Goal: Task Accomplishment & Management: Complete application form

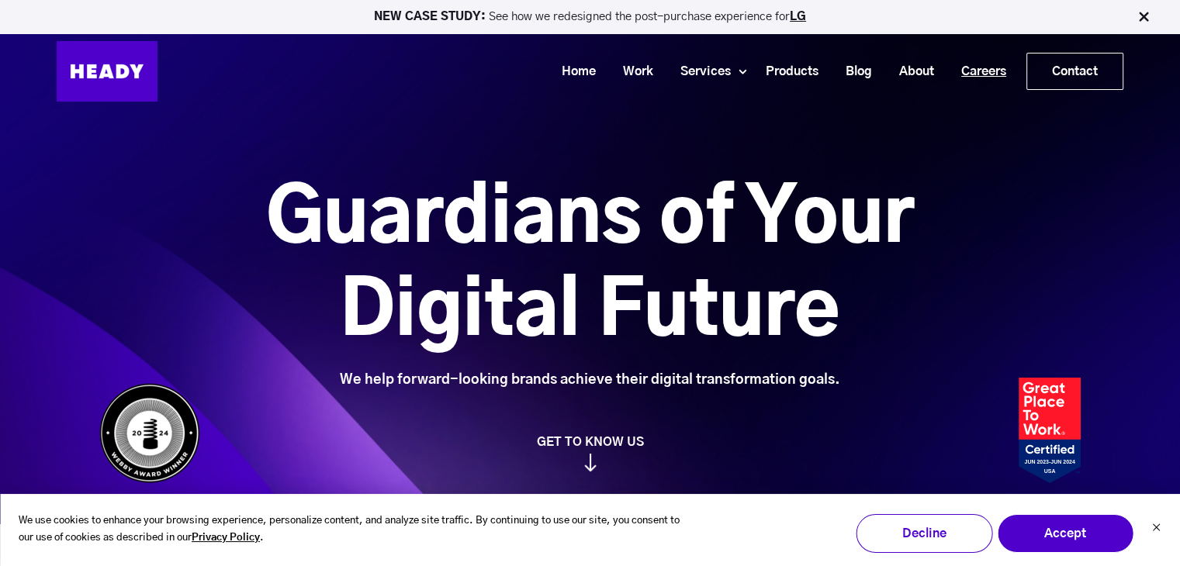
click at [971, 69] on link "Careers" at bounding box center [978, 71] width 72 height 29
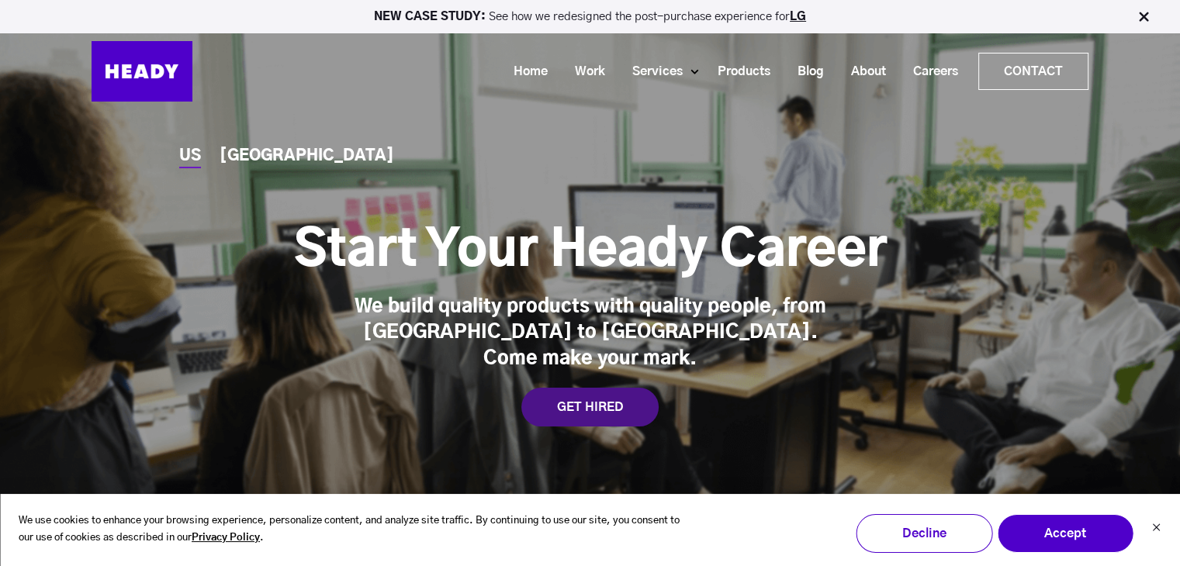
click at [559, 401] on div "GET HIRED" at bounding box center [589, 407] width 137 height 39
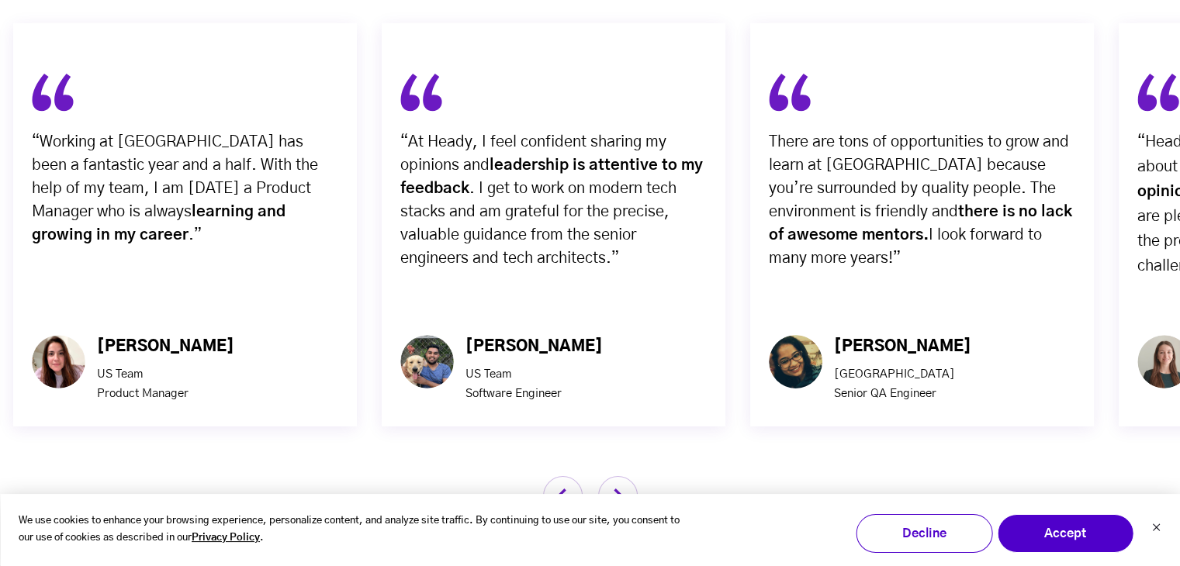
scroll to position [5053, 0]
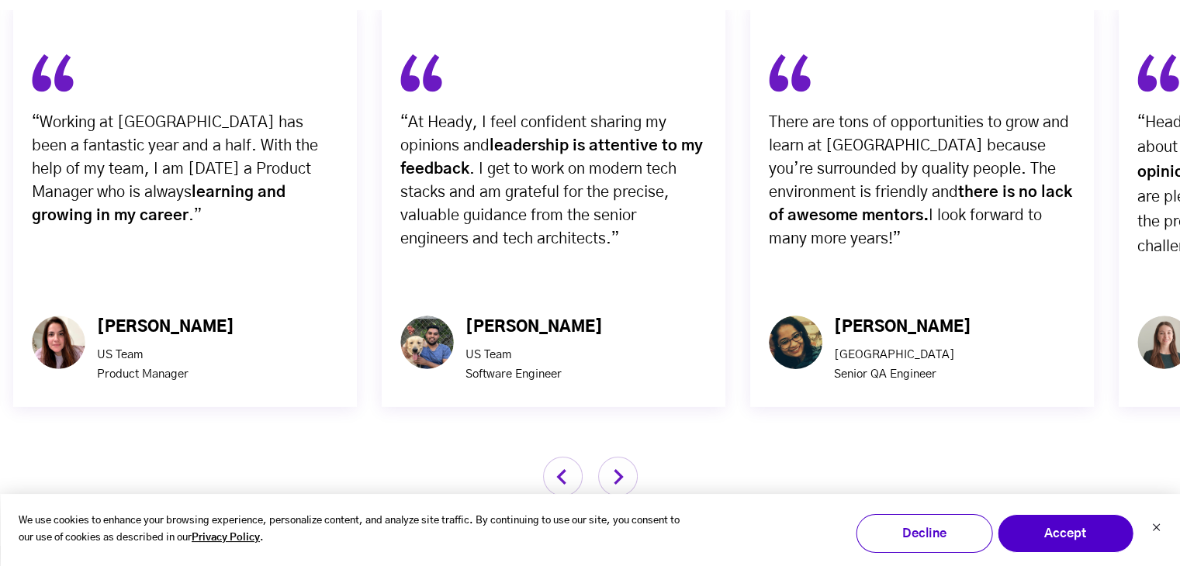
click at [629, 457] on img "button" at bounding box center [618, 477] width 40 height 40
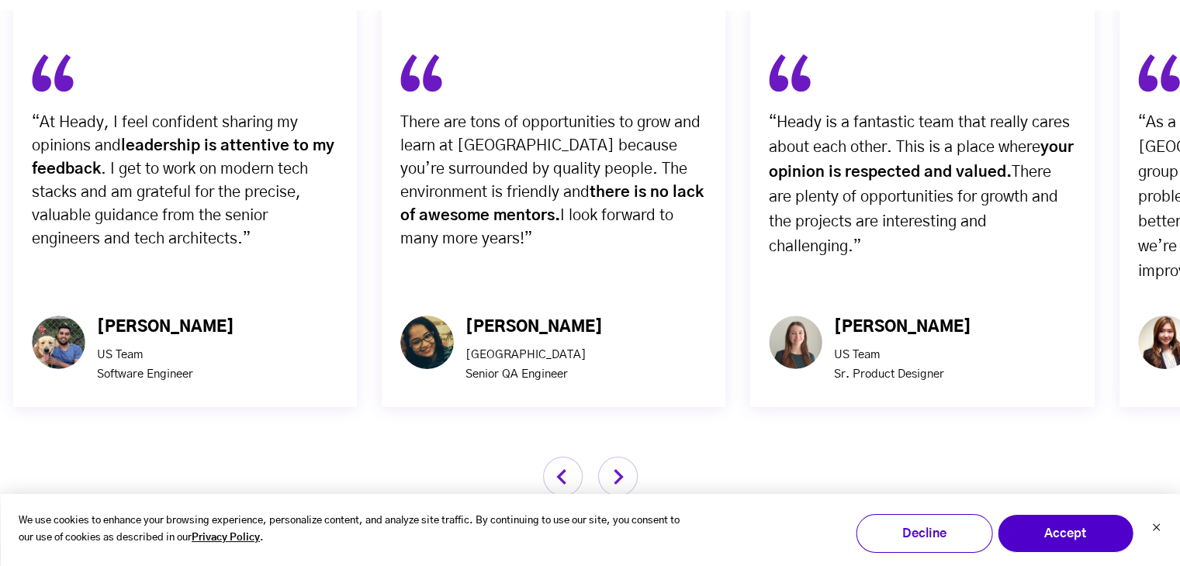
click at [629, 457] on img "button" at bounding box center [618, 477] width 40 height 40
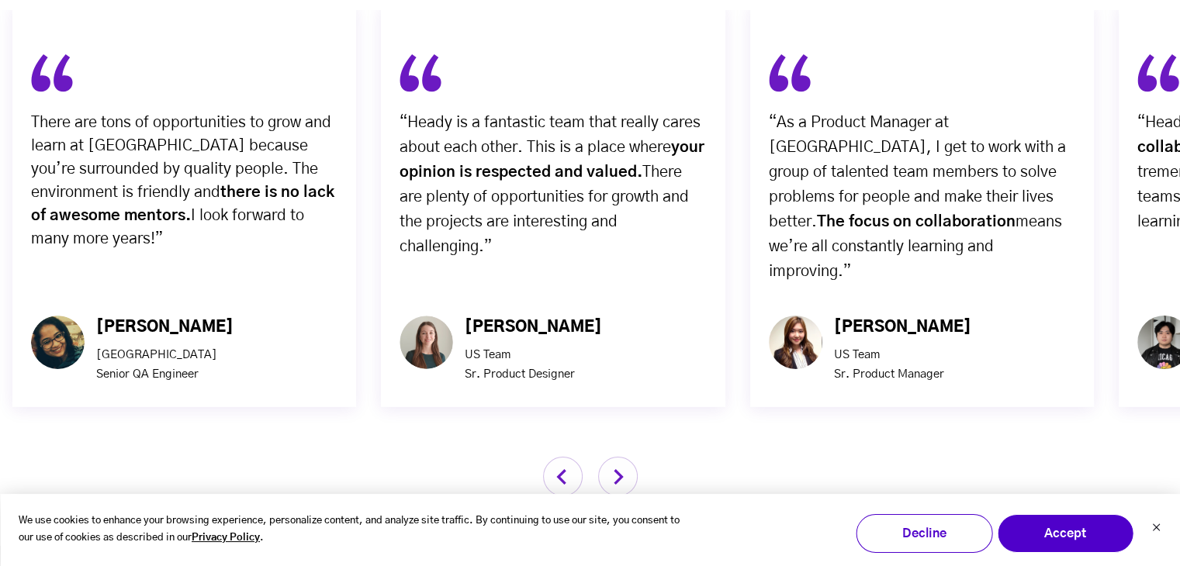
click at [629, 457] on img "button" at bounding box center [618, 477] width 40 height 40
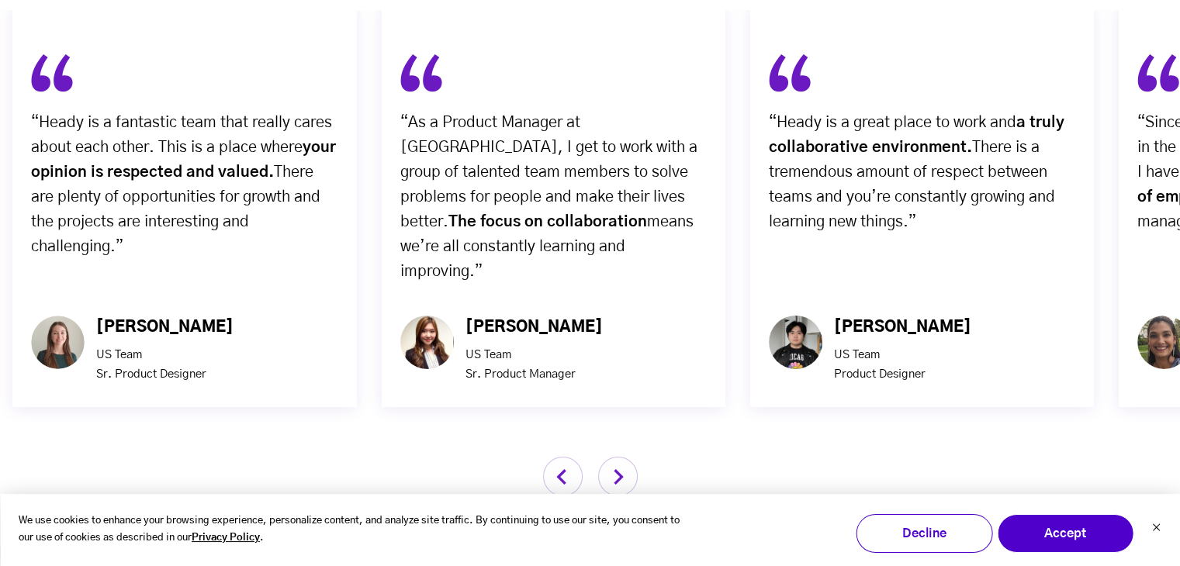
click at [629, 457] on img "button" at bounding box center [618, 477] width 40 height 40
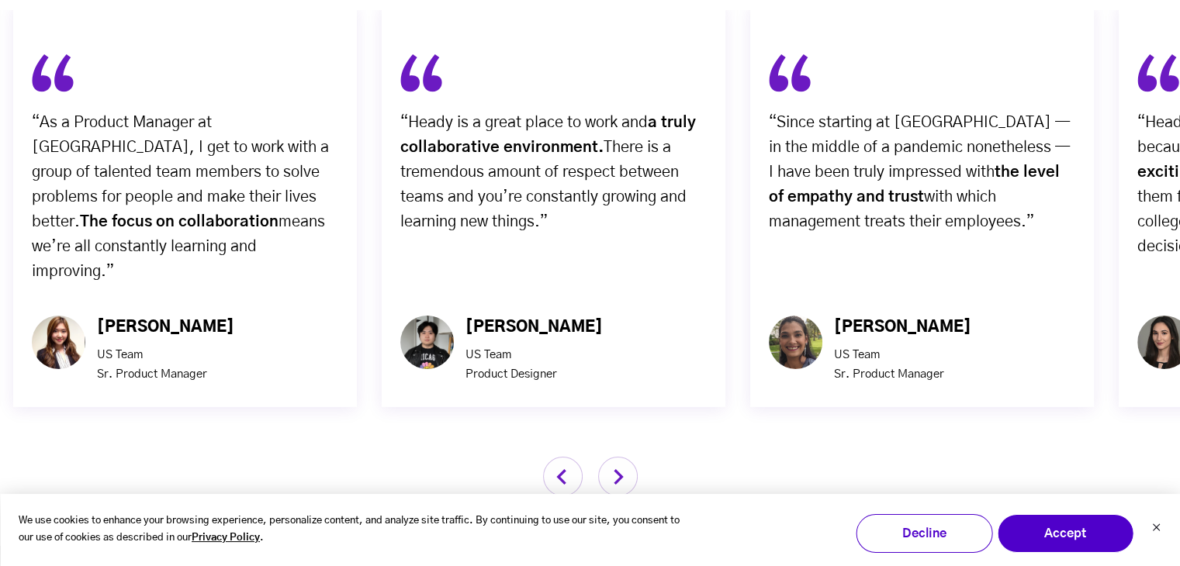
click at [629, 457] on img "button" at bounding box center [618, 477] width 40 height 40
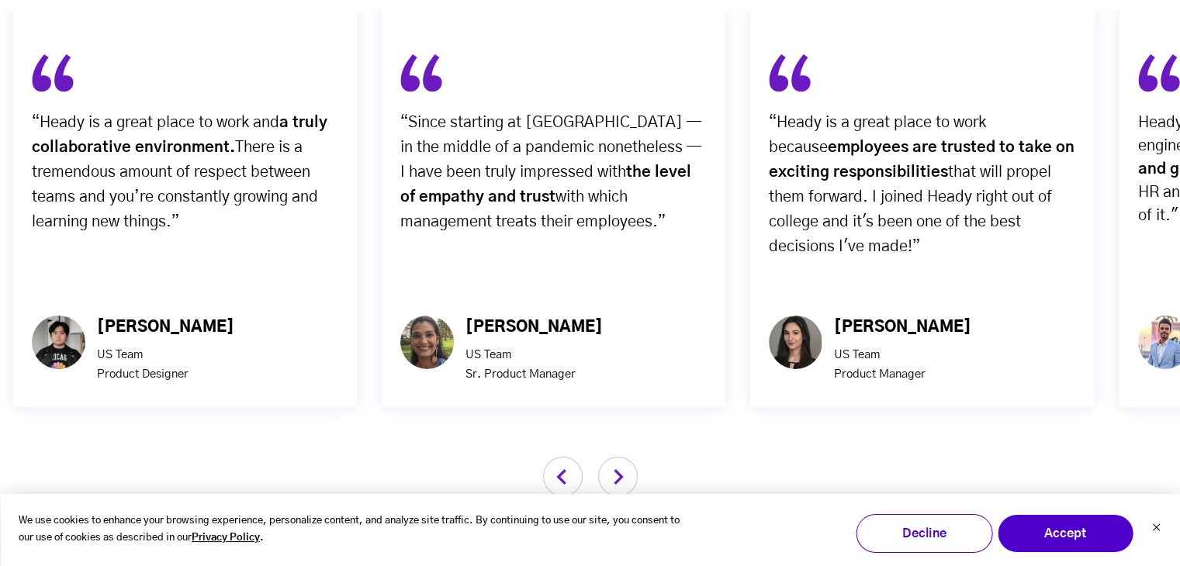
click at [629, 457] on img "button" at bounding box center [618, 477] width 40 height 40
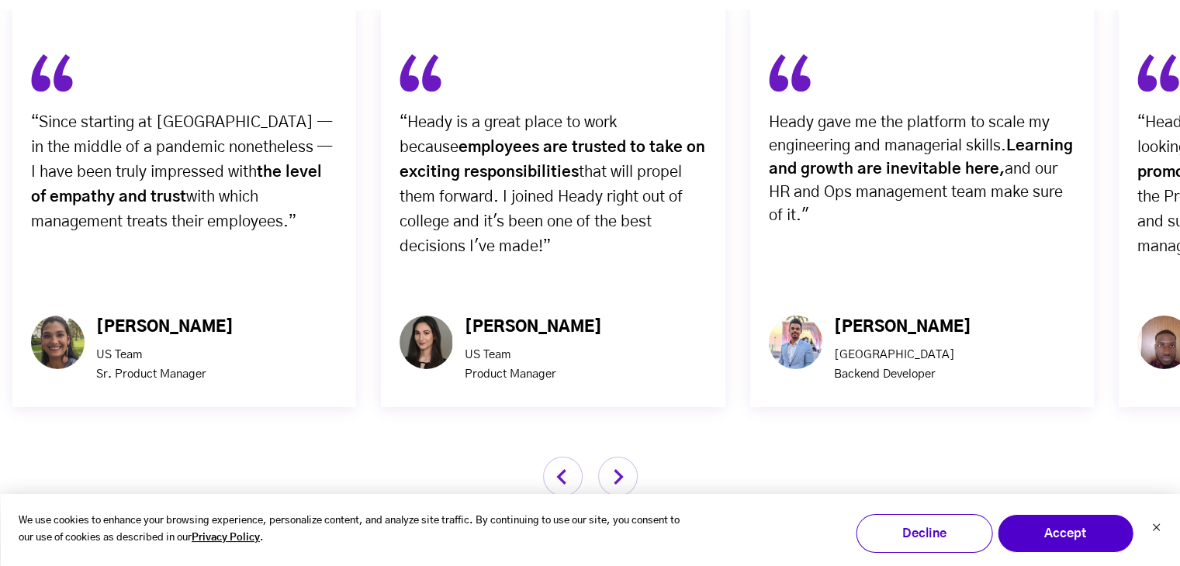
click at [629, 457] on img "button" at bounding box center [618, 477] width 40 height 40
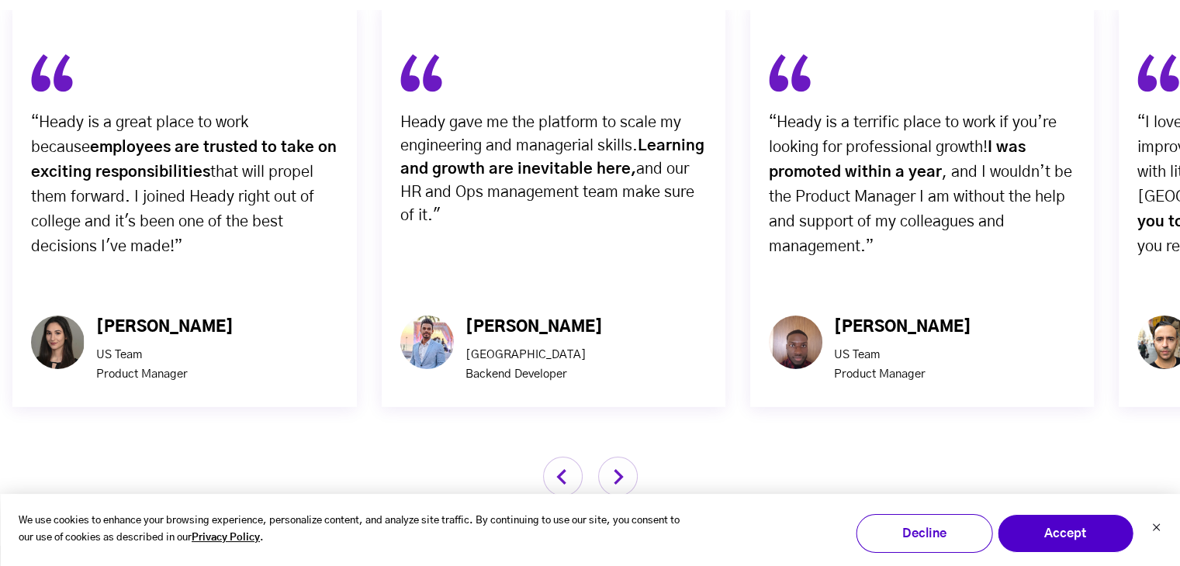
click at [629, 457] on img "button" at bounding box center [618, 477] width 40 height 40
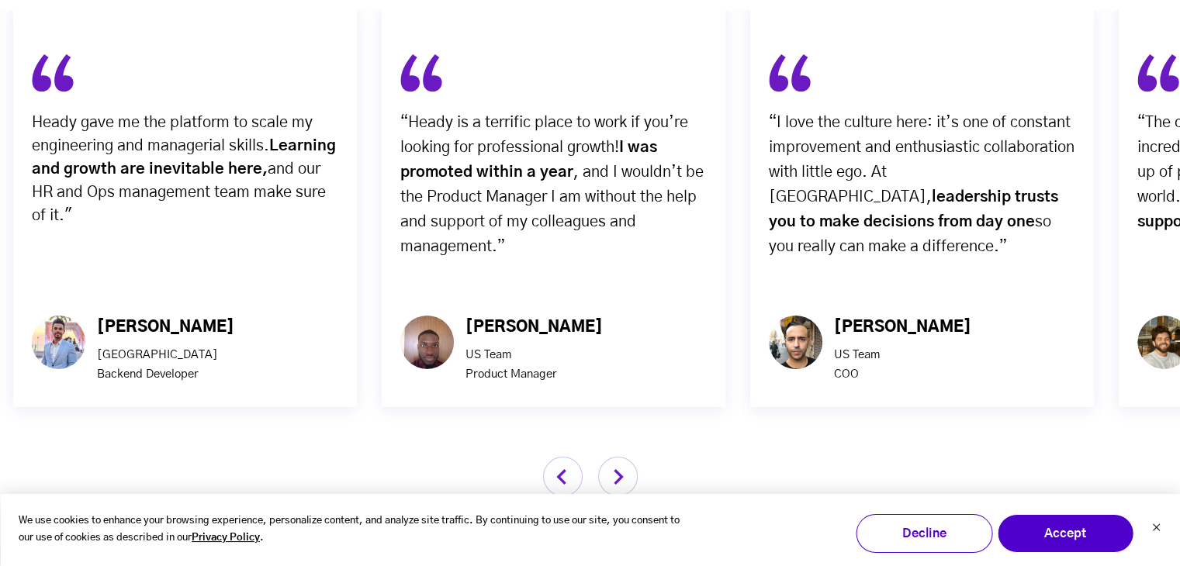
click at [629, 457] on img "button" at bounding box center [618, 477] width 40 height 40
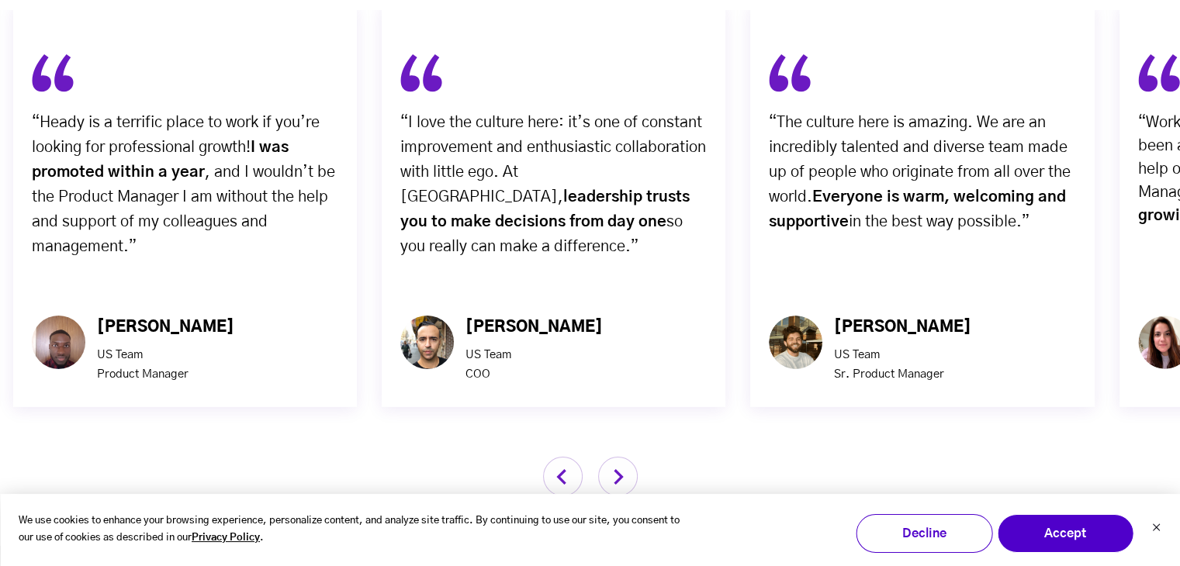
click at [629, 457] on img "button" at bounding box center [618, 477] width 40 height 40
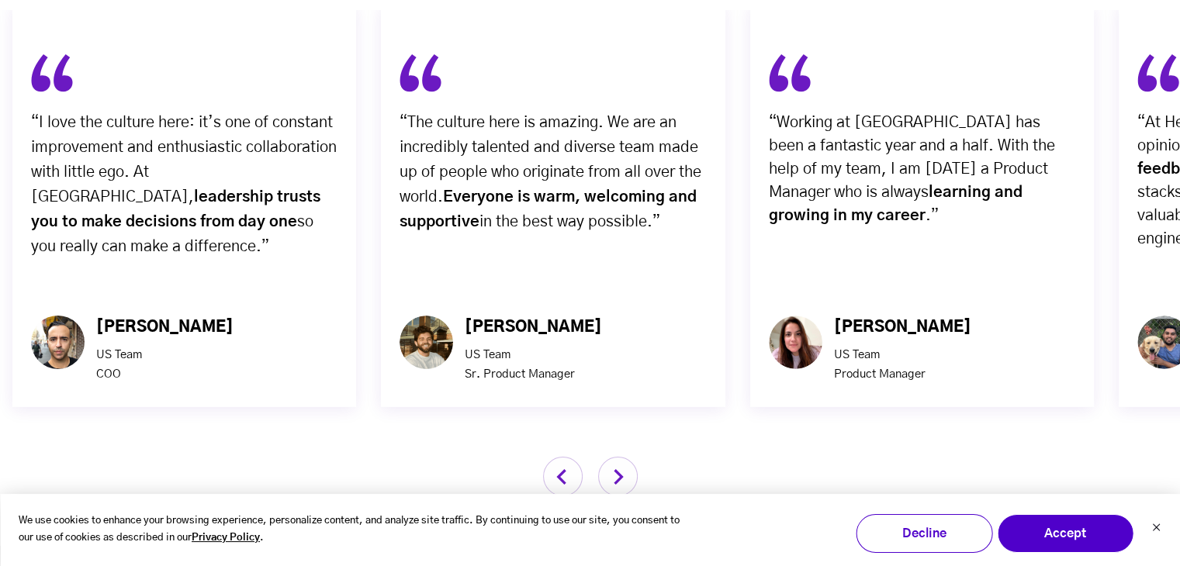
click at [629, 457] on img "button" at bounding box center [618, 477] width 40 height 40
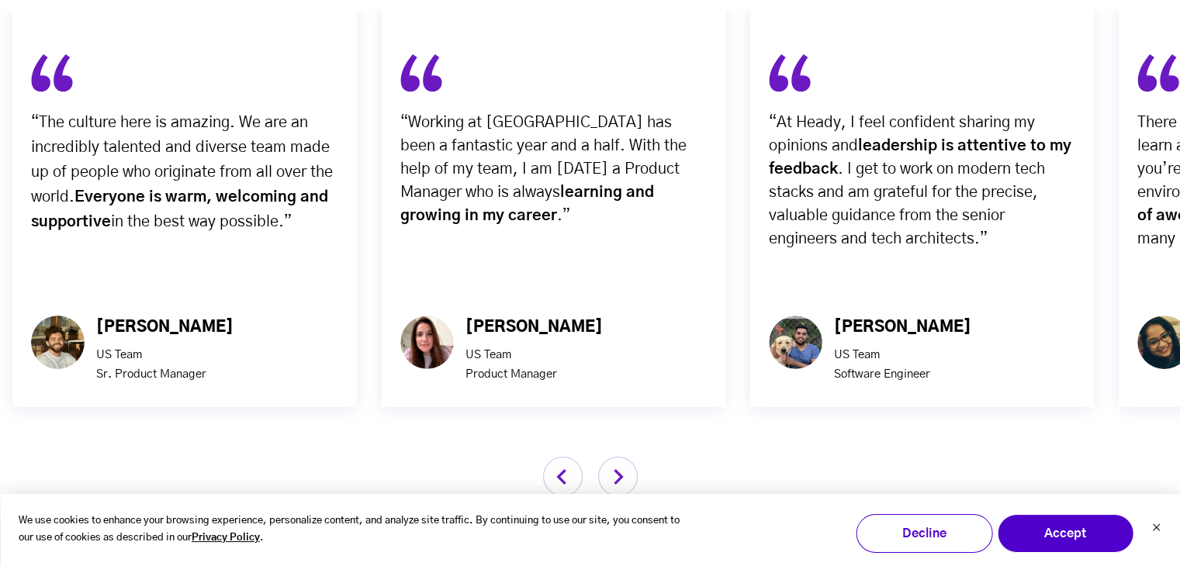
click at [629, 457] on img "button" at bounding box center [618, 477] width 40 height 40
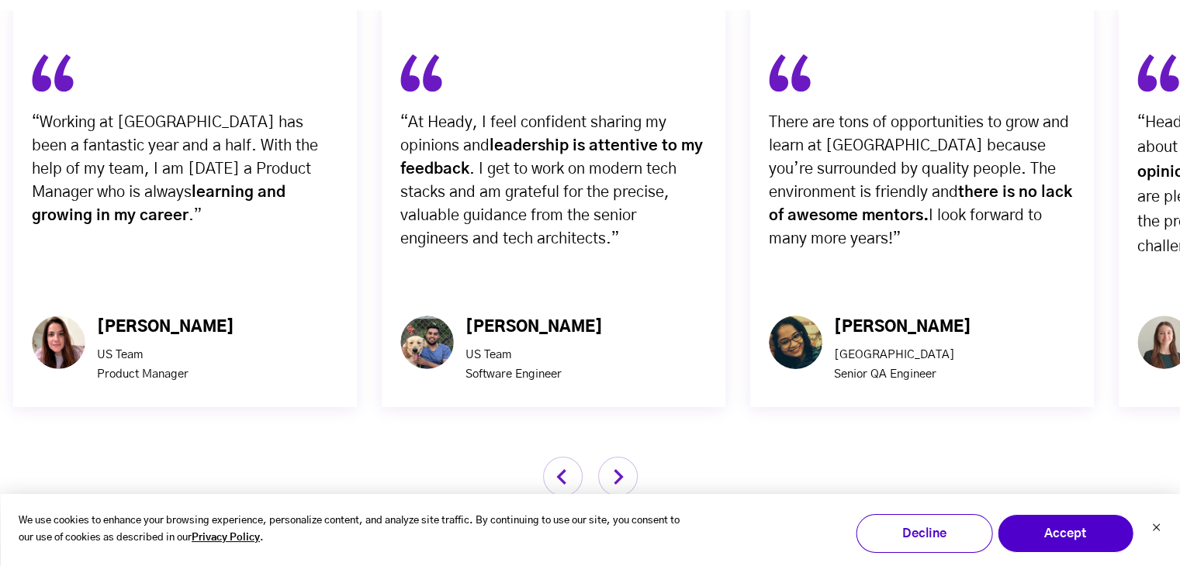
click at [629, 457] on img "button" at bounding box center [618, 477] width 40 height 40
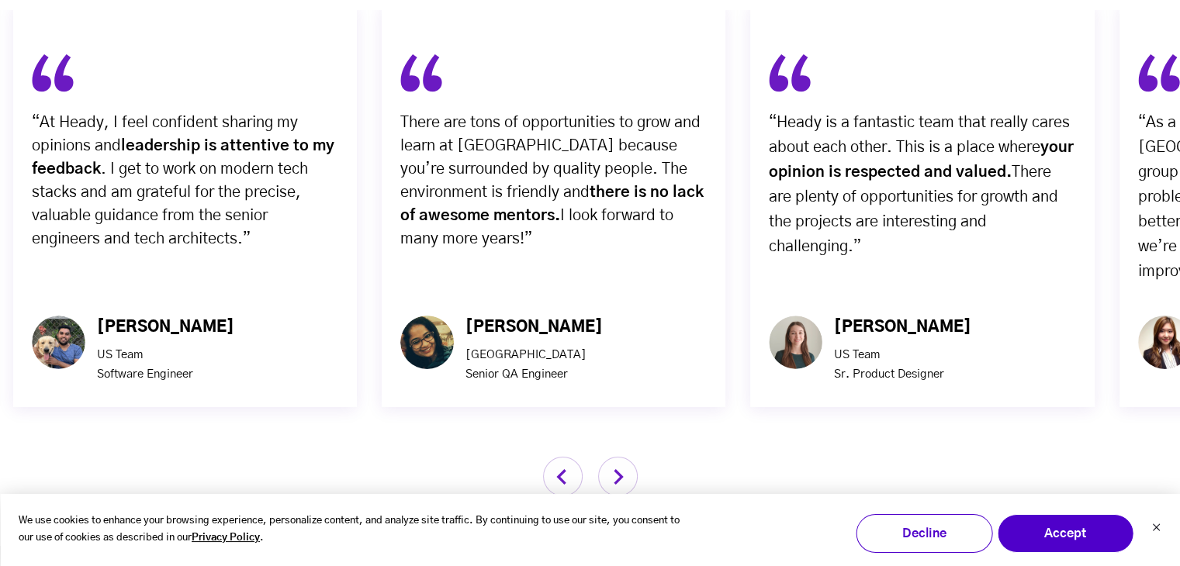
click at [629, 457] on img "button" at bounding box center [618, 477] width 40 height 40
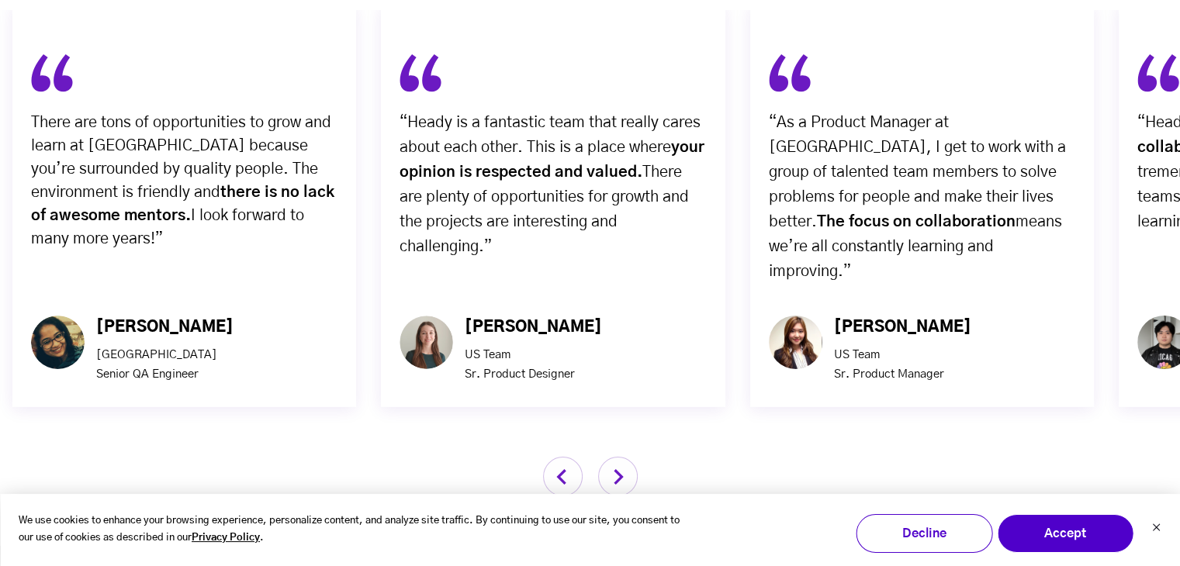
click at [629, 457] on img "button" at bounding box center [618, 477] width 40 height 40
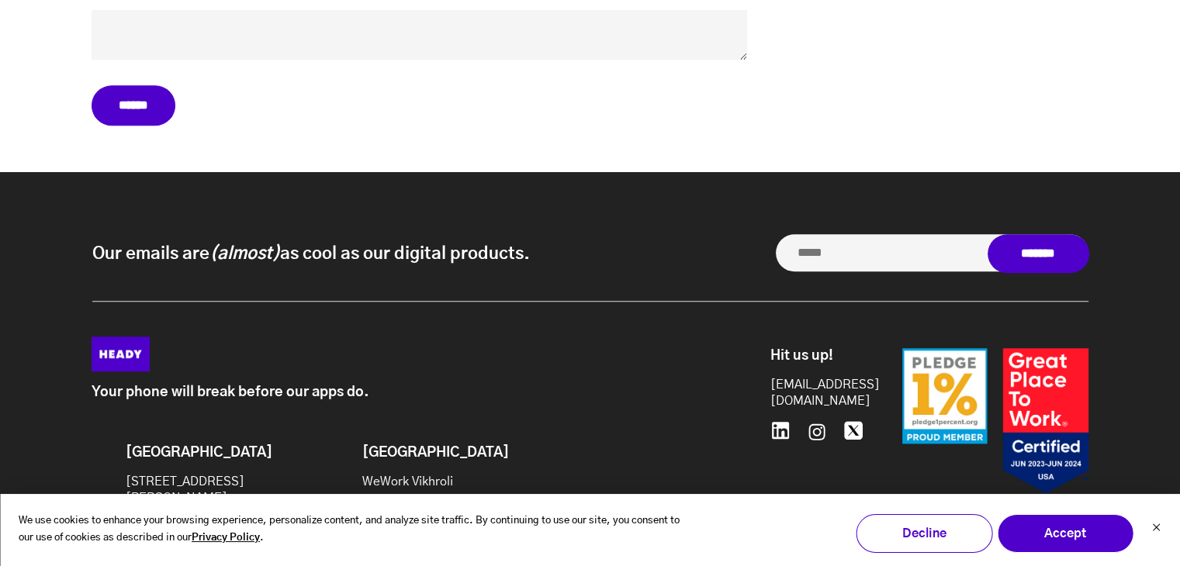
scroll to position [7078, 0]
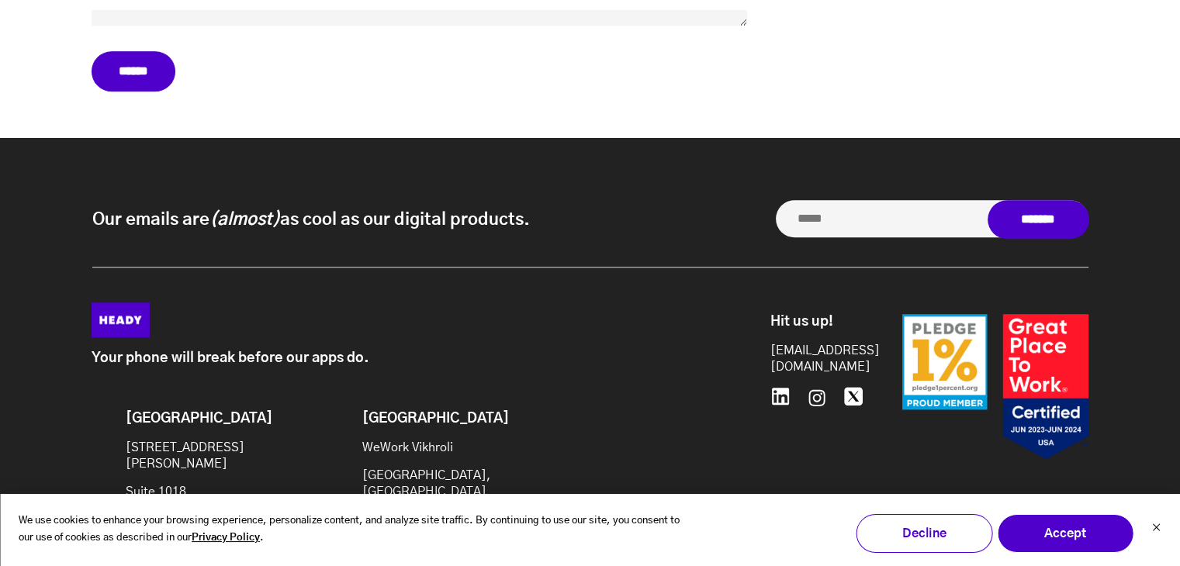
click at [787, 387] on icon at bounding box center [780, 396] width 19 height 19
